Goal: Information Seeking & Learning: Learn about a topic

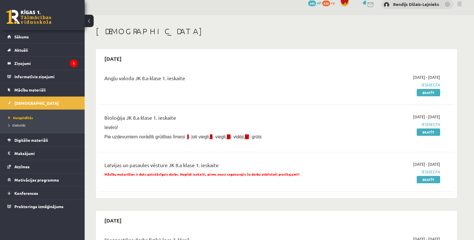
scroll to position [6, 0]
click at [47, 64] on legend "Ziņojumi 1" at bounding box center [45, 63] width 63 height 13
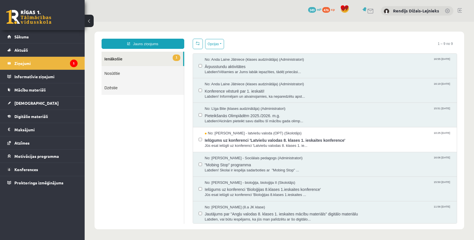
click at [152, 102] on ul "1 Ienākošie Nosūtītie Dzēstie" at bounding box center [143, 138] width 83 height 172
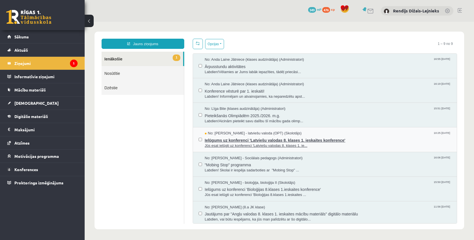
click at [225, 139] on span "Ielūgums uz konferenci 'Latviešu valodas 8. klases 1. ieskaites konference'" at bounding box center [328, 139] width 247 height 7
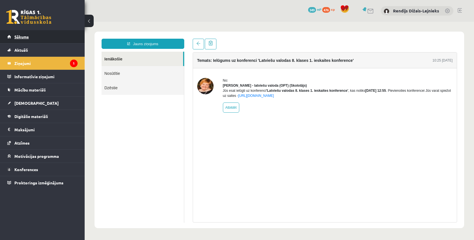
click at [22, 37] on span "Sākums" at bounding box center [21, 36] width 14 height 5
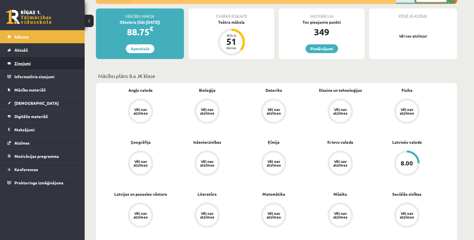
scroll to position [93, 0]
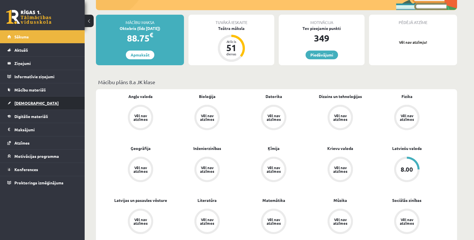
click at [25, 104] on span "[DEMOGRAPHIC_DATA]" at bounding box center [36, 102] width 44 height 5
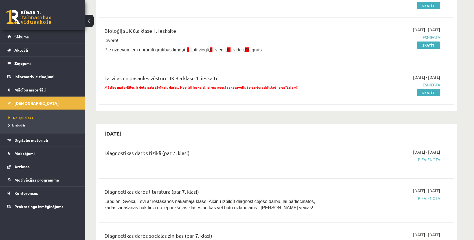
click at [22, 125] on span "Izlabotās" at bounding box center [16, 125] width 17 height 5
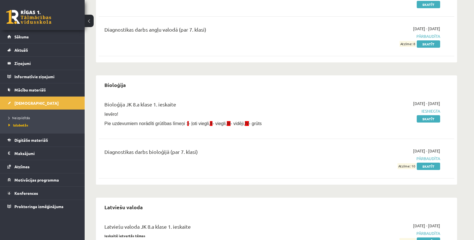
scroll to position [95, 0]
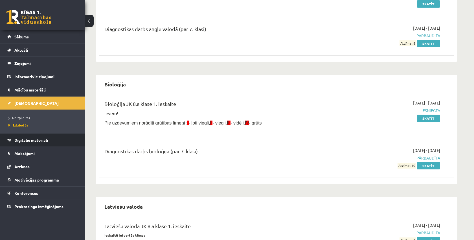
click at [37, 140] on span "Digitālie materiāli" at bounding box center [31, 139] width 34 height 5
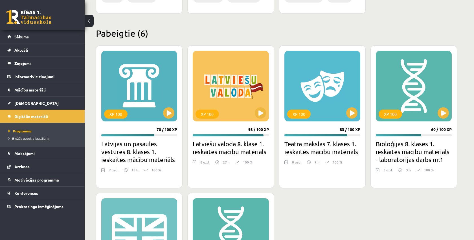
scroll to position [324, 0]
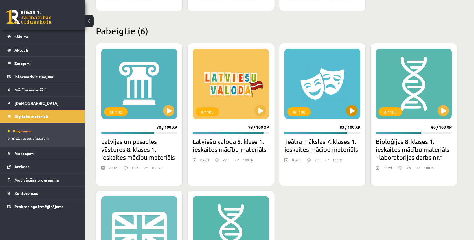
click at [351, 114] on button at bounding box center [351, 110] width 11 height 11
click at [110, 45] on div "XP 100 70 / 100 XP Latvijas un pasaules vēstures 8. klases 1. ieskaites mācību …" at bounding box center [139, 114] width 87 height 143
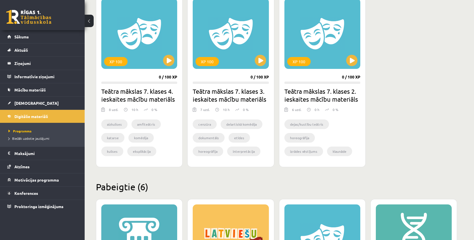
scroll to position [167, 0]
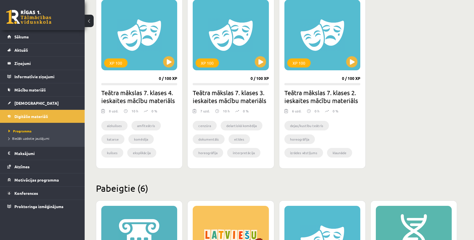
click at [114, 81] on div "XP 100 0 / 100 XP Teātra mākslas 7. klases 4. ieskaites mācību materiāls 8 uzd.…" at bounding box center [139, 81] width 87 height 174
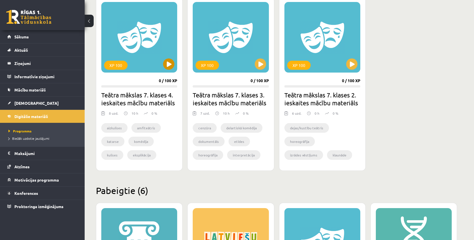
scroll to position [176, 0]
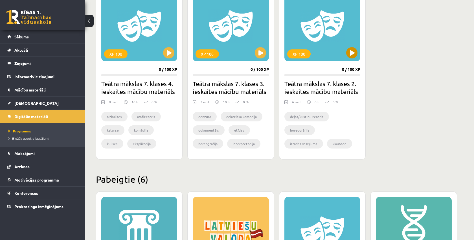
click at [353, 53] on button at bounding box center [351, 52] width 11 height 11
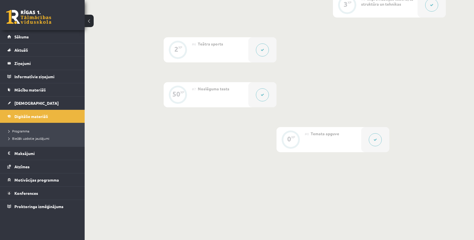
scroll to position [339, 0]
click at [89, 21] on button at bounding box center [89, 21] width 9 height 12
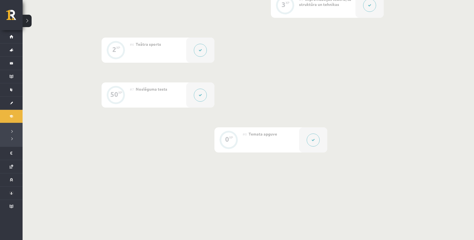
click at [29, 21] on button at bounding box center [27, 21] width 9 height 12
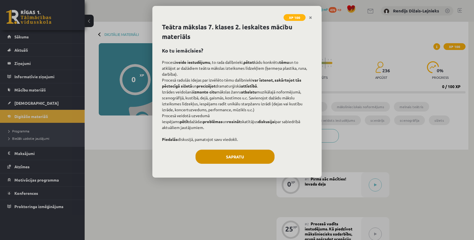
click at [222, 164] on button "Sapratu" at bounding box center [235, 157] width 79 height 14
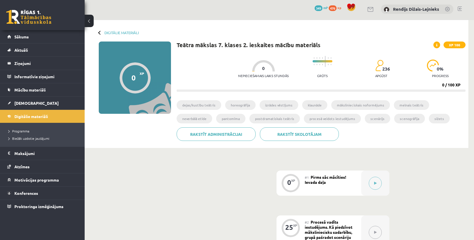
scroll to position [1, 0]
